Goal: Information Seeking & Learning: Learn about a topic

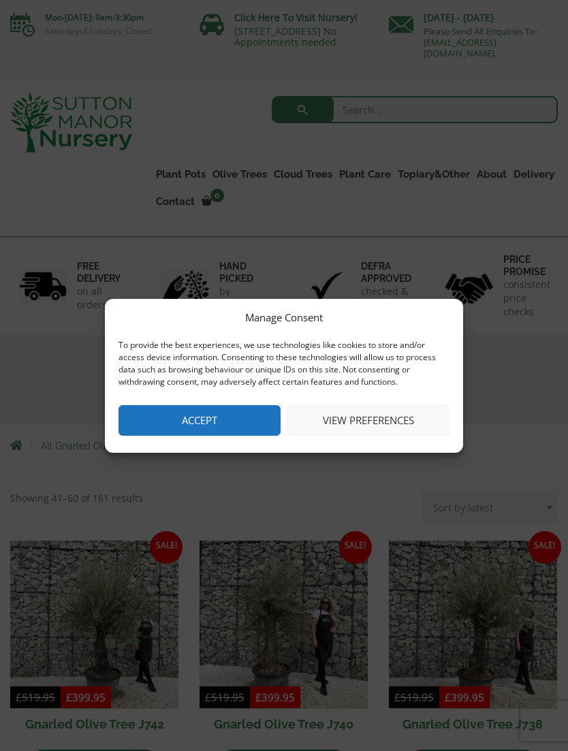
click at [240, 417] on button "Accept" at bounding box center [199, 420] width 162 height 31
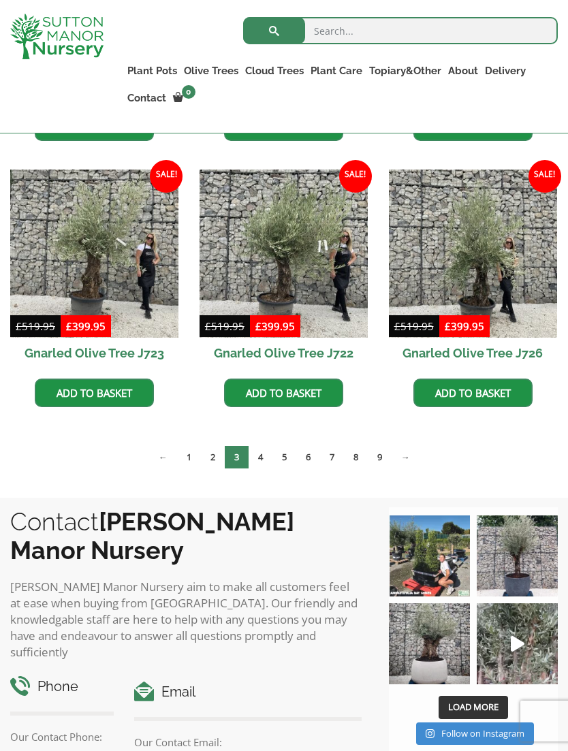
scroll to position [879, 0]
click at [355, 464] on link "8" at bounding box center [356, 457] width 24 height 22
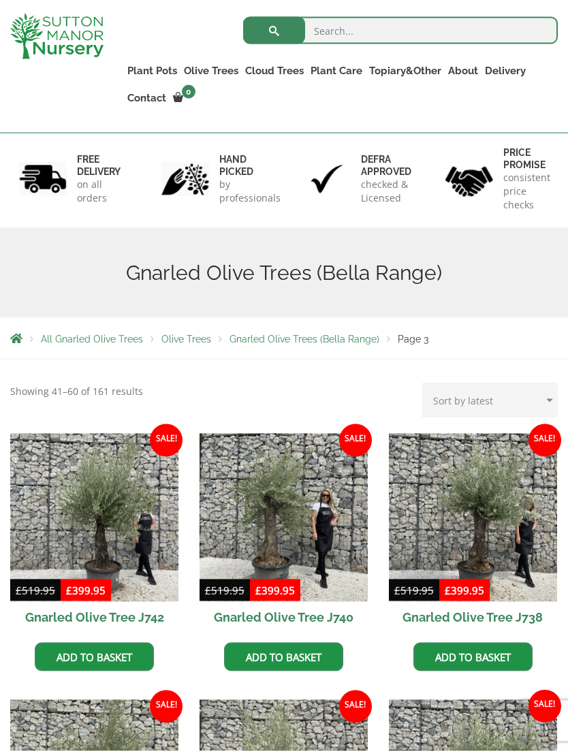
scroll to position [0, 0]
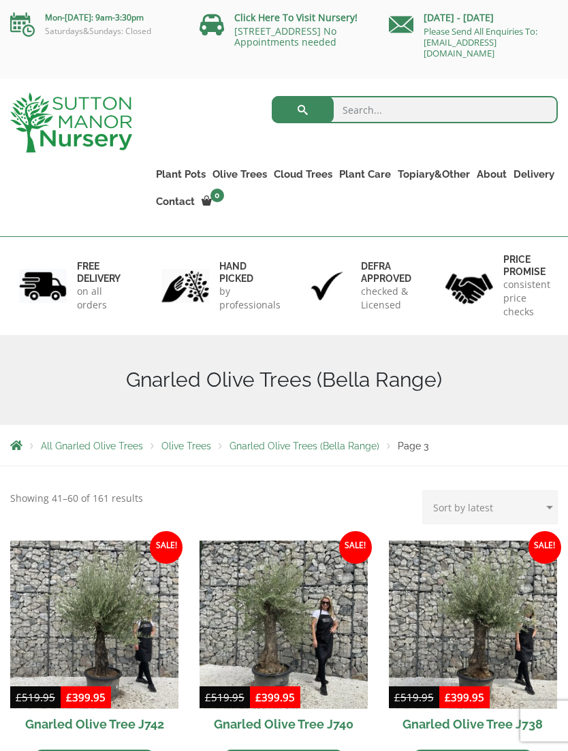
click at [184, 441] on span "Olive Trees" at bounding box center [186, 446] width 50 height 11
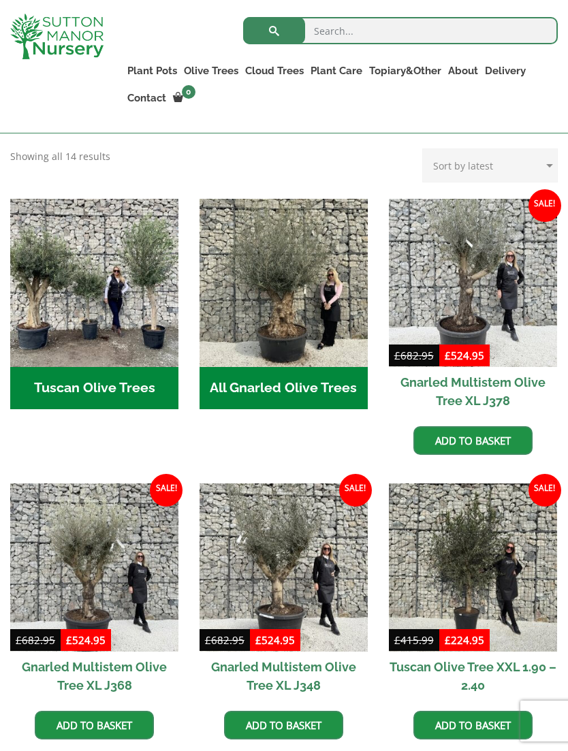
scroll to position [492, 0]
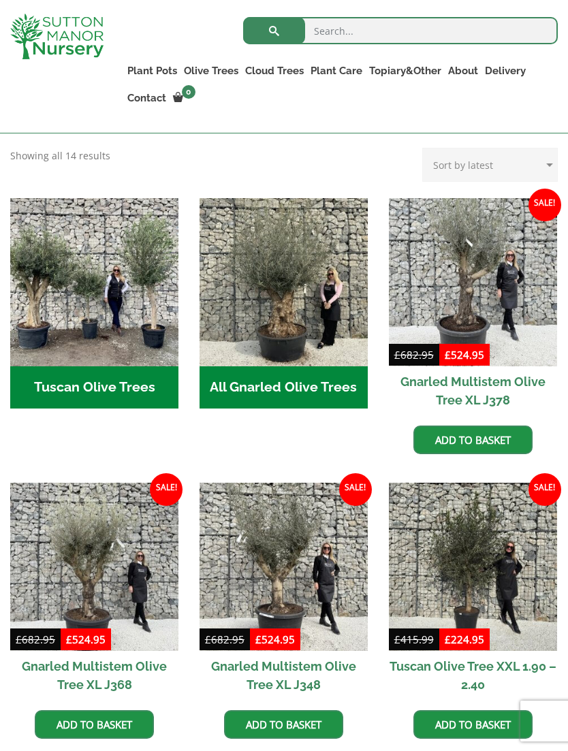
click at [139, 393] on h2 "Tuscan Olive Trees (5)" at bounding box center [94, 387] width 168 height 42
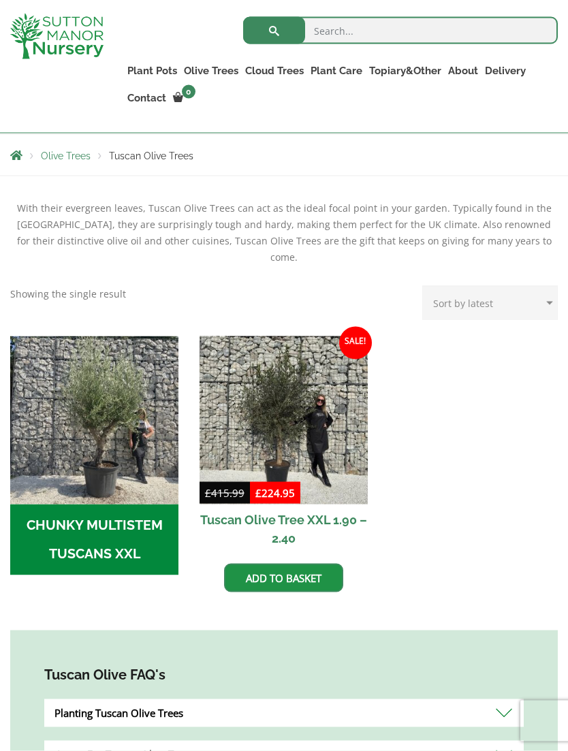
scroll to position [266, 0]
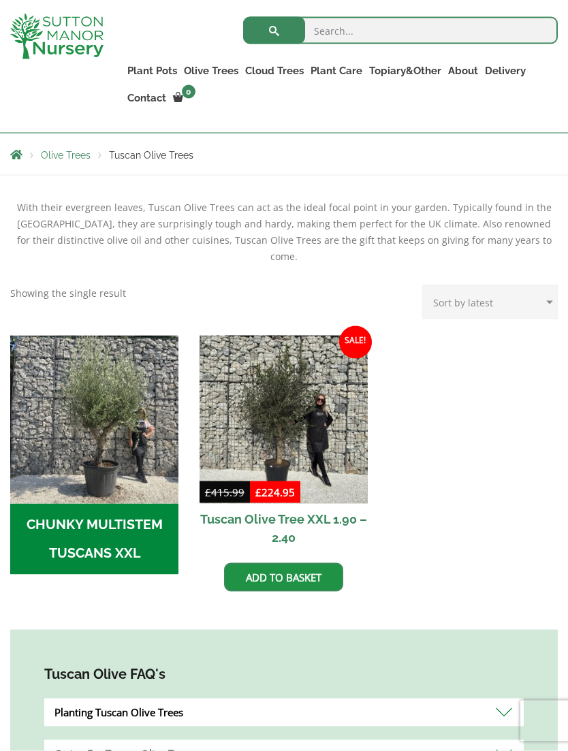
click at [133, 520] on h2 "CHUNKY MULTISTEM TUSCANS XXL (4)" at bounding box center [94, 539] width 168 height 71
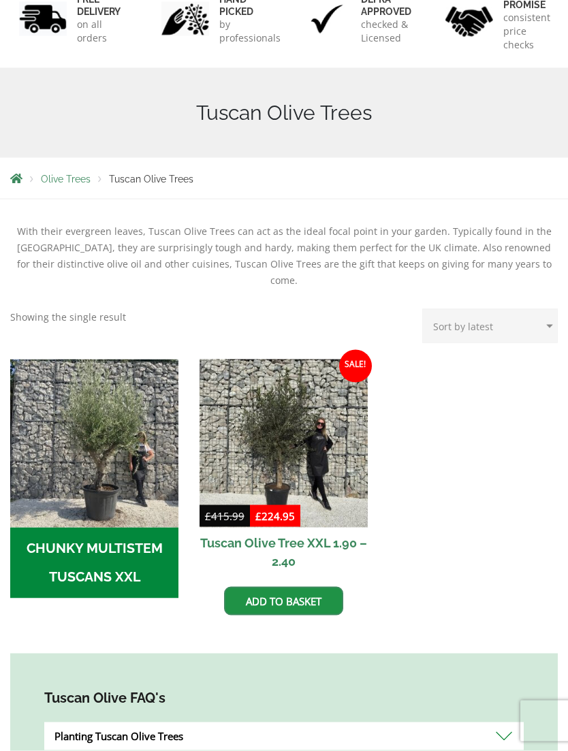
scroll to position [311, 0]
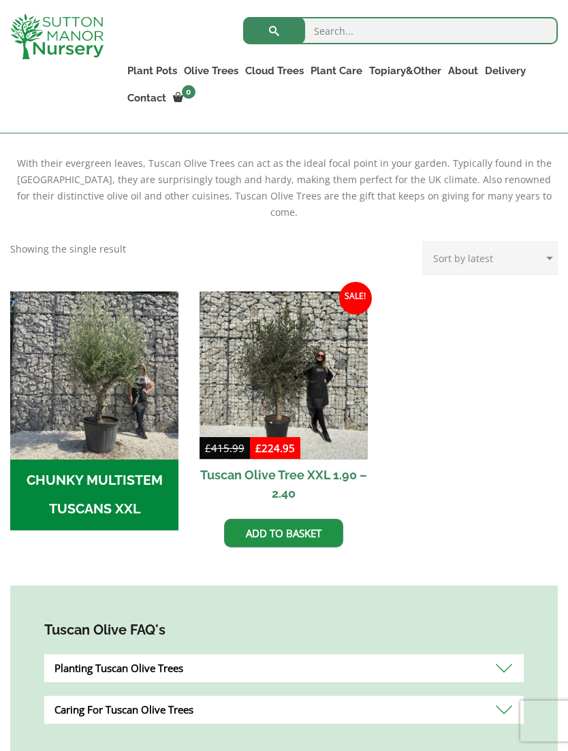
click at [325, 375] on img at bounding box center [284, 375] width 168 height 168
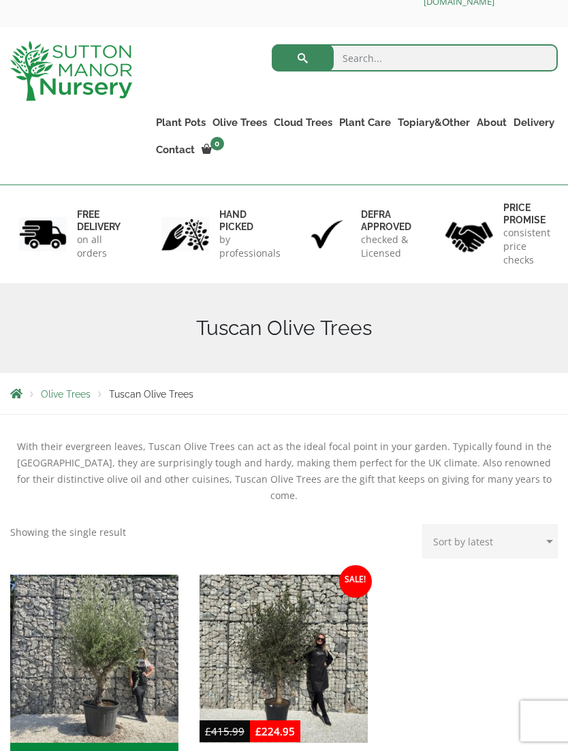
scroll to position [0, 0]
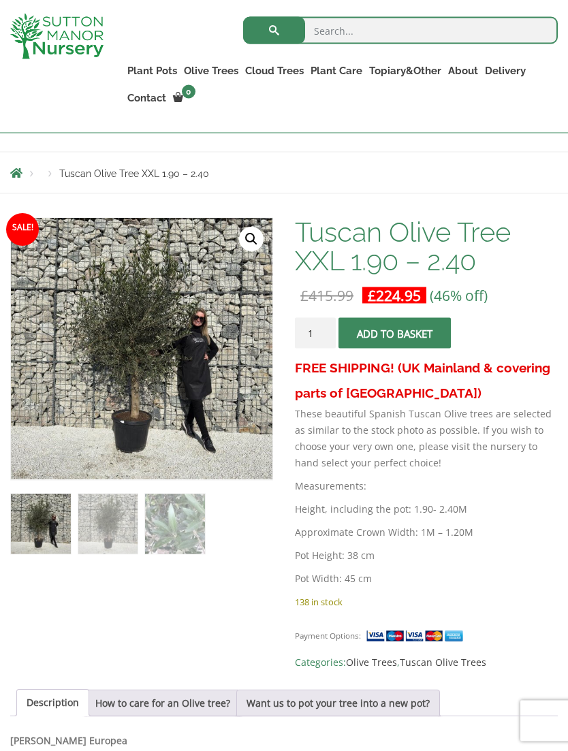
scroll to position [262, 0]
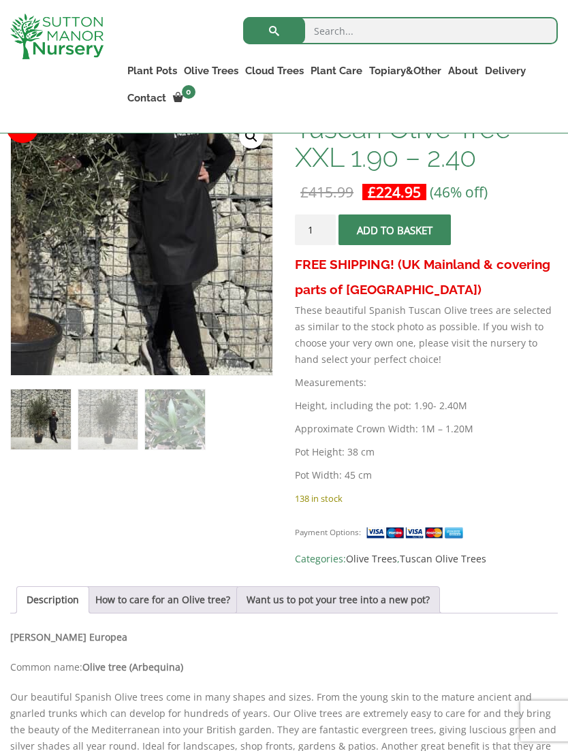
click at [207, 304] on img at bounding box center [35, 152] width 681 height 681
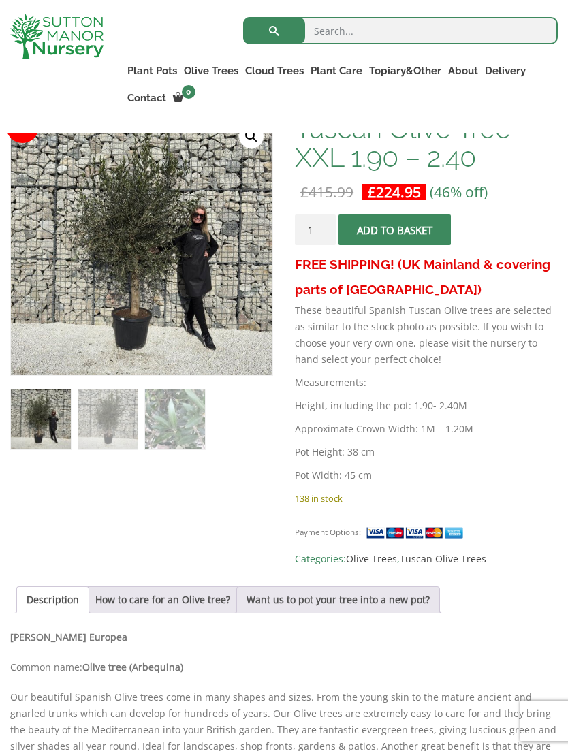
click at [148, 239] on img at bounding box center [351, 455] width 681 height 681
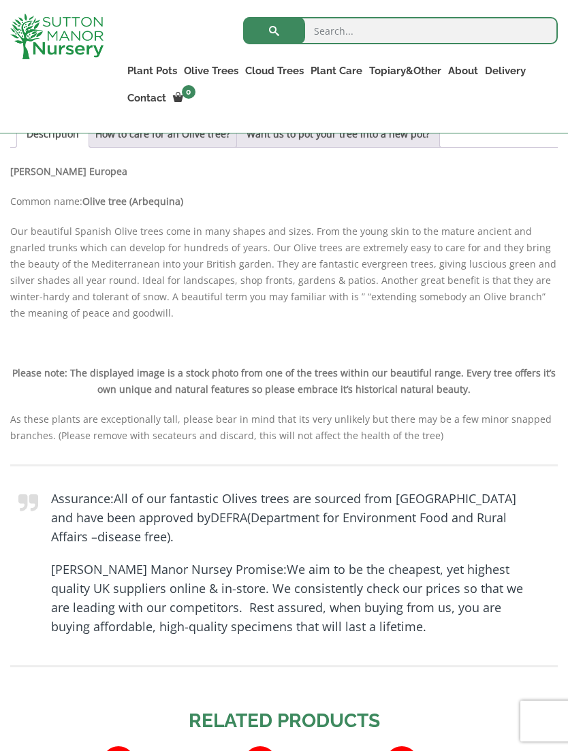
scroll to position [665, 0]
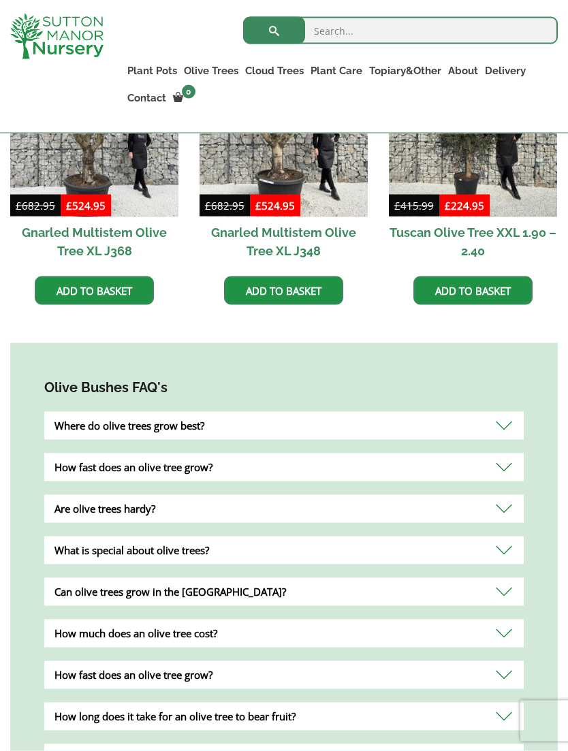
scroll to position [926, 0]
click at [505, 475] on div "How fast does an olive tree grow?" at bounding box center [283, 467] width 479 height 28
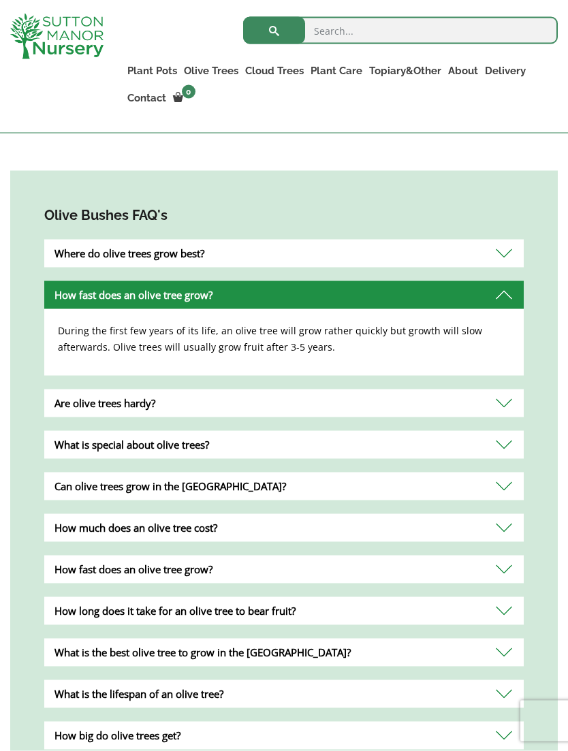
scroll to position [1098, 0]
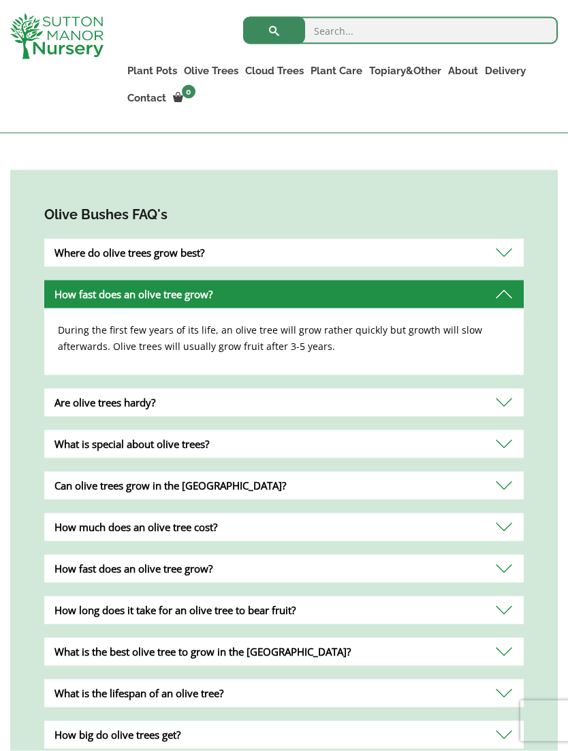
click at [498, 445] on div "What is special about olive trees?" at bounding box center [283, 444] width 479 height 28
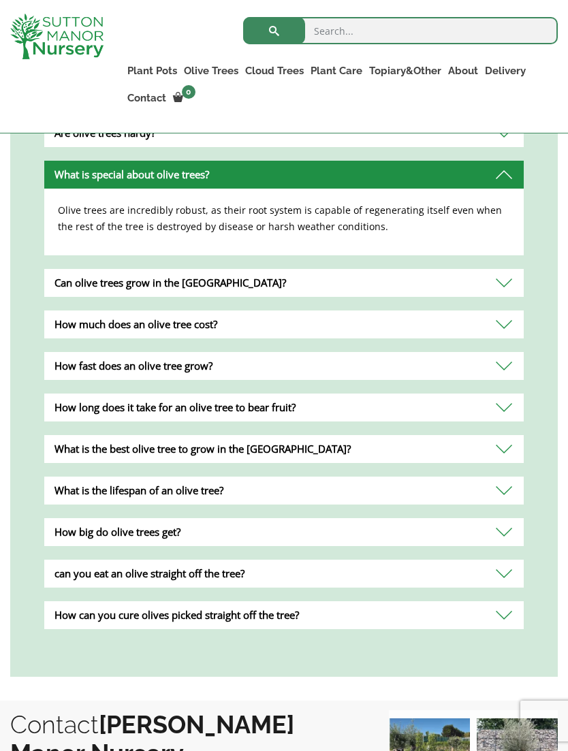
scroll to position [1299, 0]
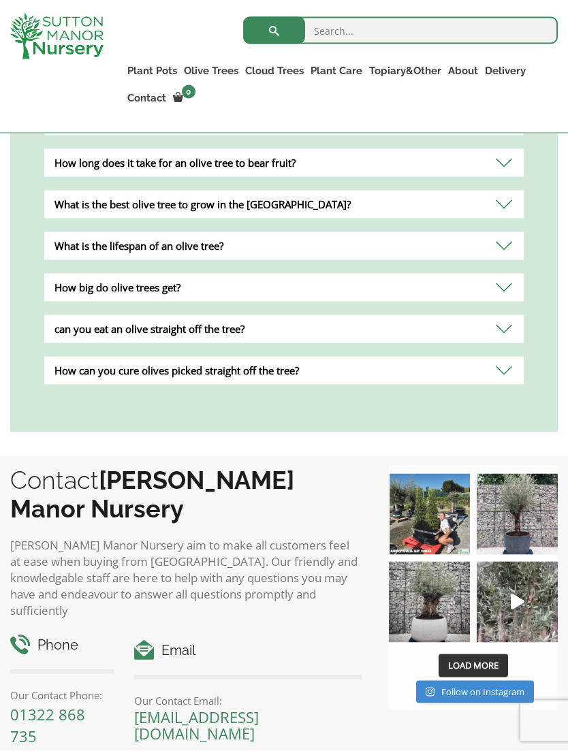
click at [511, 325] on div "can you eat an olive straight off the tree?" at bounding box center [283, 329] width 479 height 28
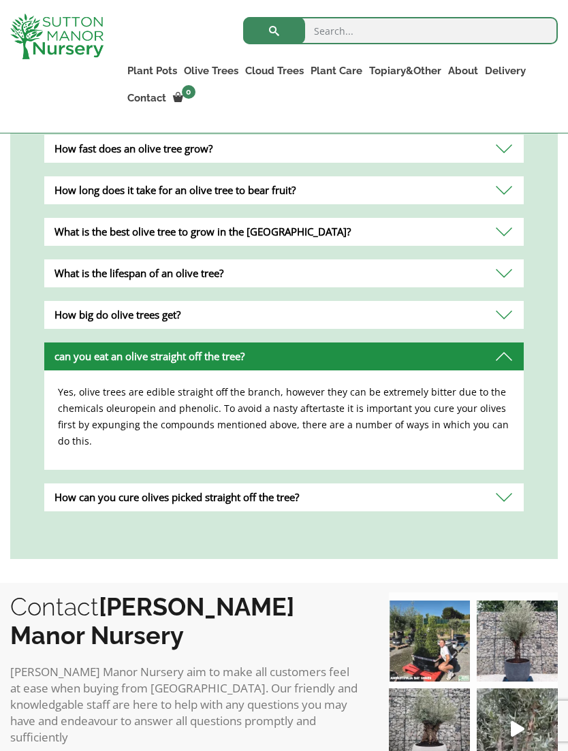
scroll to position [1452, 0]
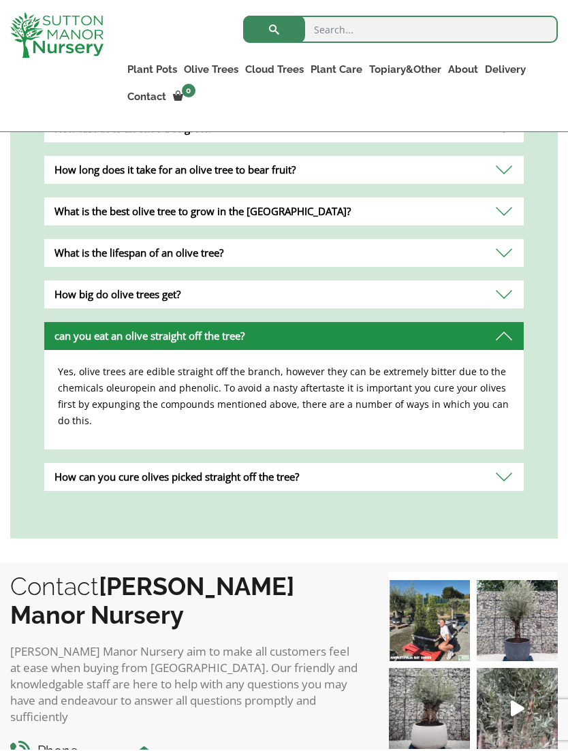
click at [422, 478] on div "How can you cure olives picked straight off the tree?" at bounding box center [283, 478] width 479 height 28
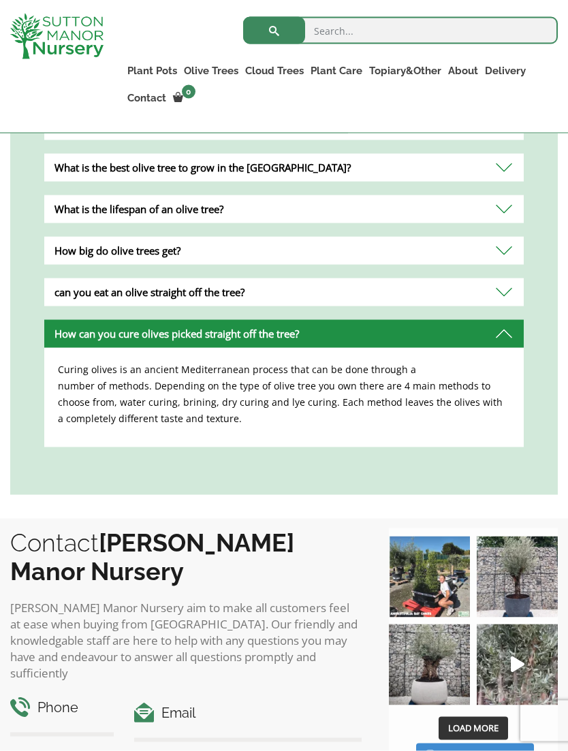
scroll to position [1516, 0]
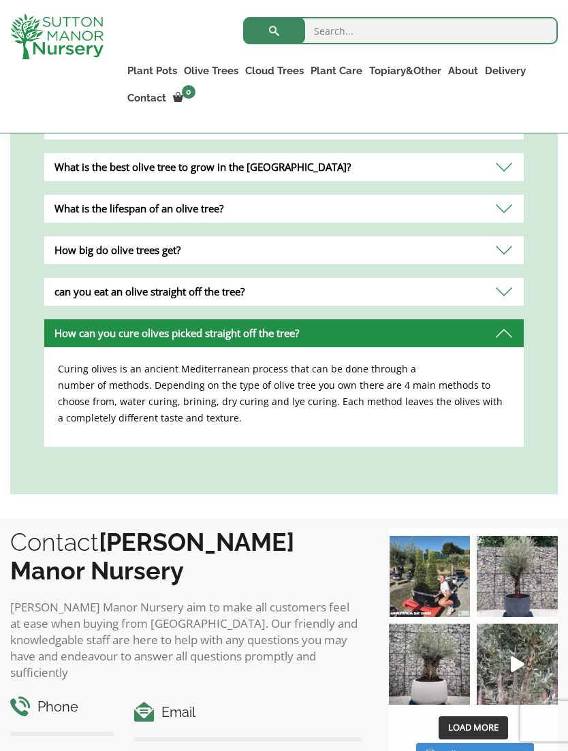
click at [520, 573] on img at bounding box center [517, 576] width 81 height 81
